Goal: Task Accomplishment & Management: Complete application form

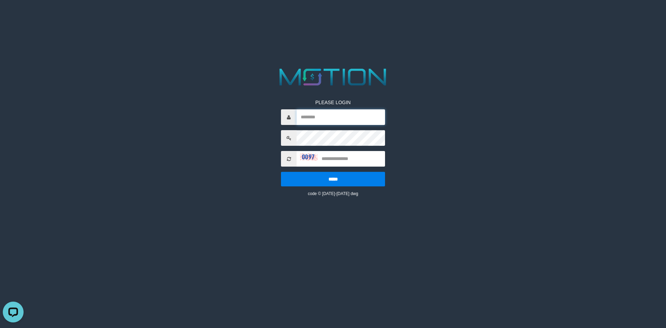
type input "**********"
click at [322, 173] on input "*****" at bounding box center [333, 179] width 104 height 15
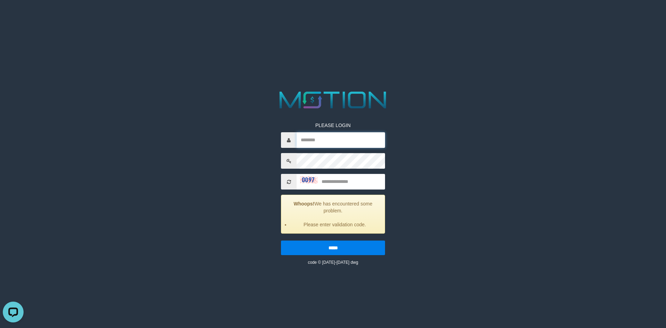
type input "**********"
